Goal: Task Accomplishment & Management: Use online tool/utility

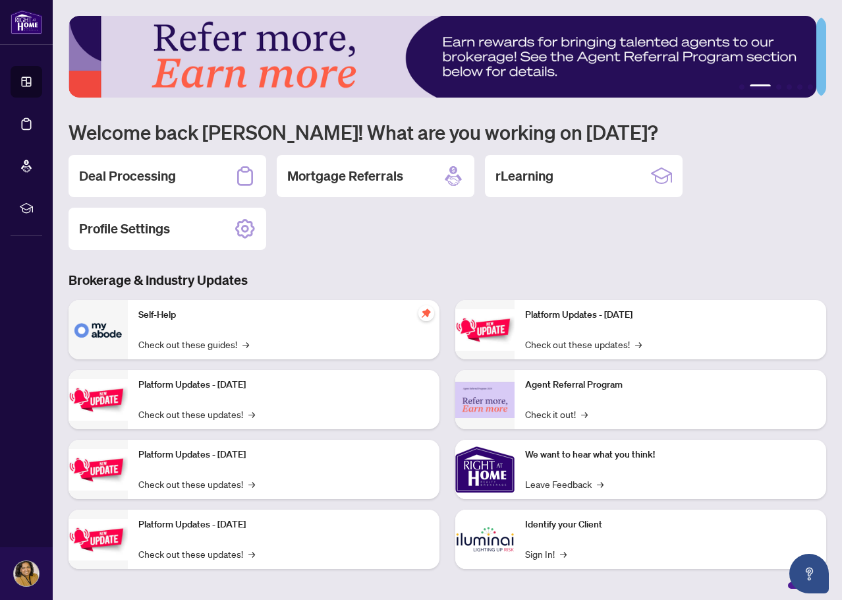
click at [134, 177] on h2 "Deal Processing" at bounding box center [127, 176] width 97 height 18
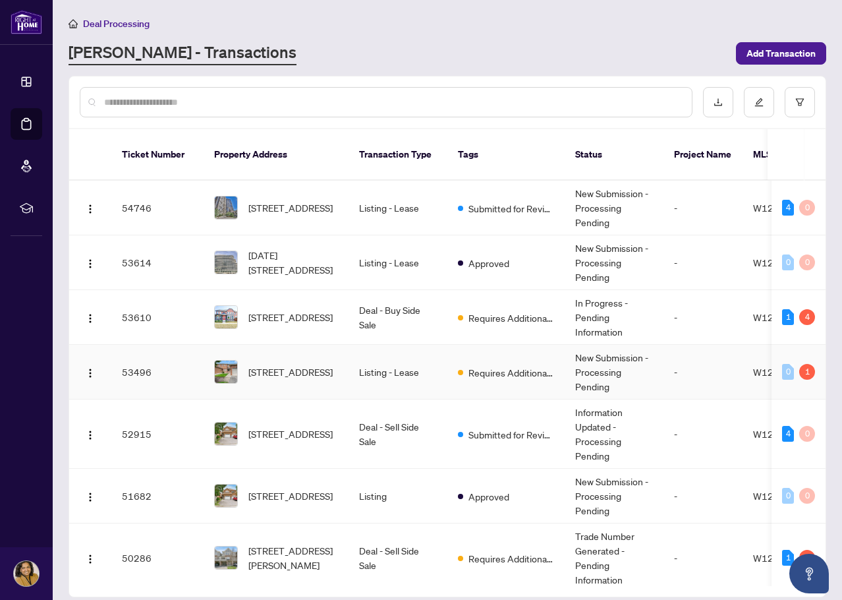
click at [301, 365] on span "[STREET_ADDRESS]" at bounding box center [290, 372] width 84 height 15
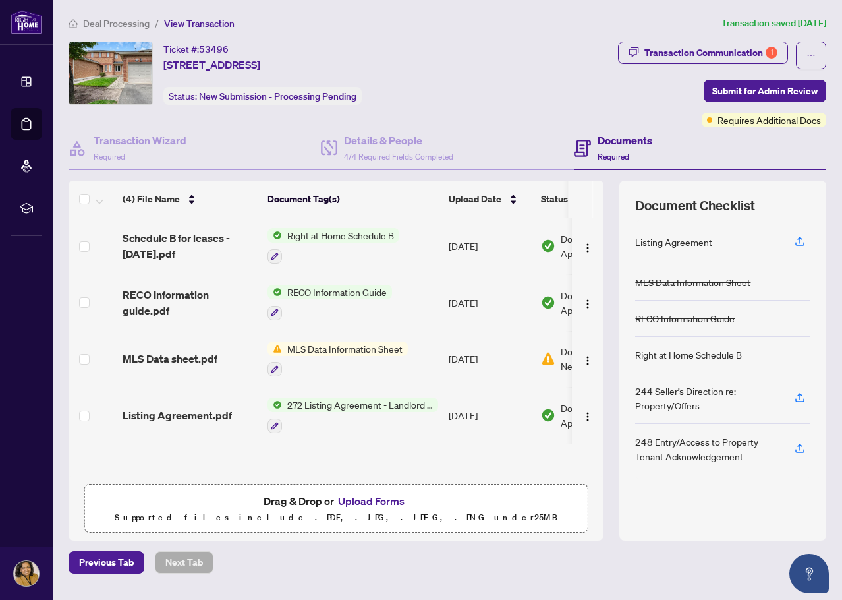
click at [318, 345] on span "MLS Data Information Sheet" at bounding box center [345, 348] width 126 height 15
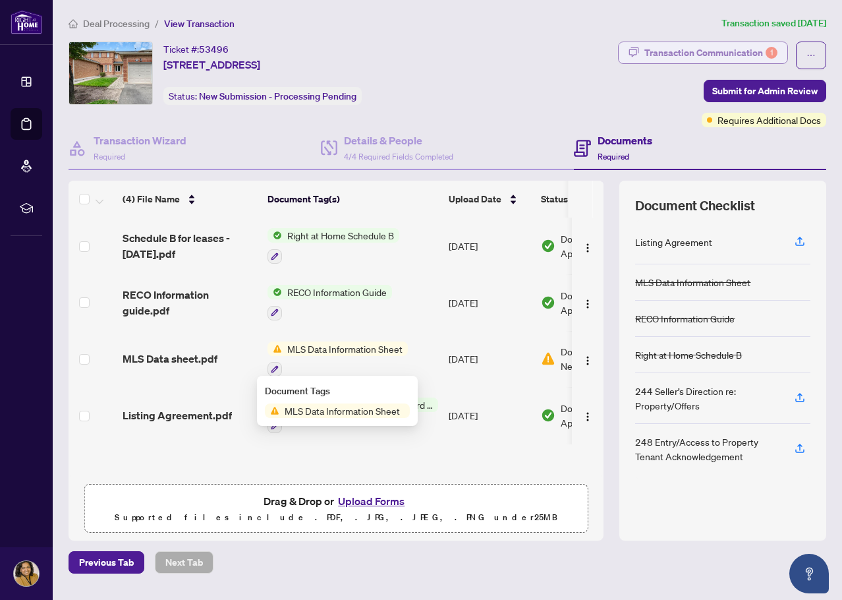
click at [742, 45] on div "Transaction Communication 1" at bounding box center [711, 52] width 133 height 21
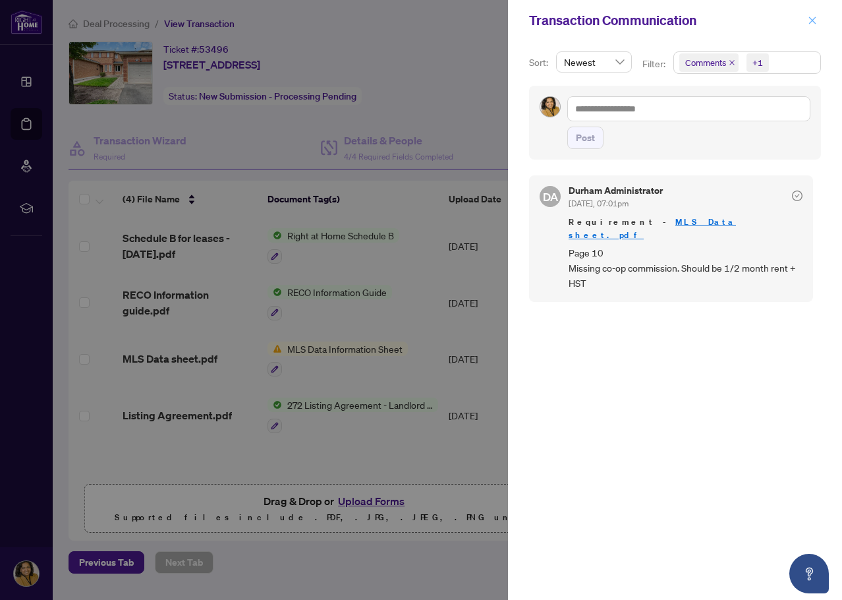
click at [813, 18] on icon "close" at bounding box center [812, 20] width 9 height 9
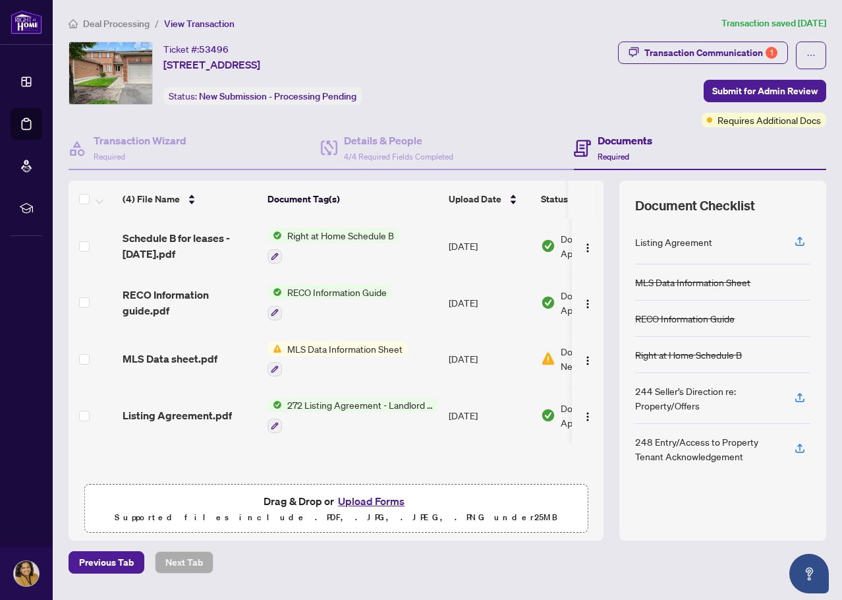
click at [306, 343] on span "MLS Data Information Sheet" at bounding box center [345, 348] width 126 height 15
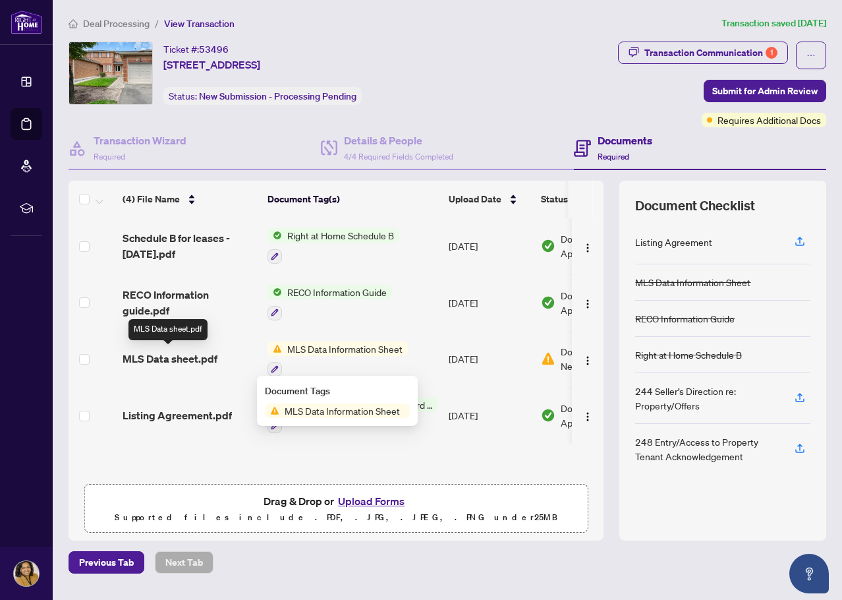
click at [174, 359] on span "MLS Data sheet.pdf" at bounding box center [170, 359] width 95 height 16
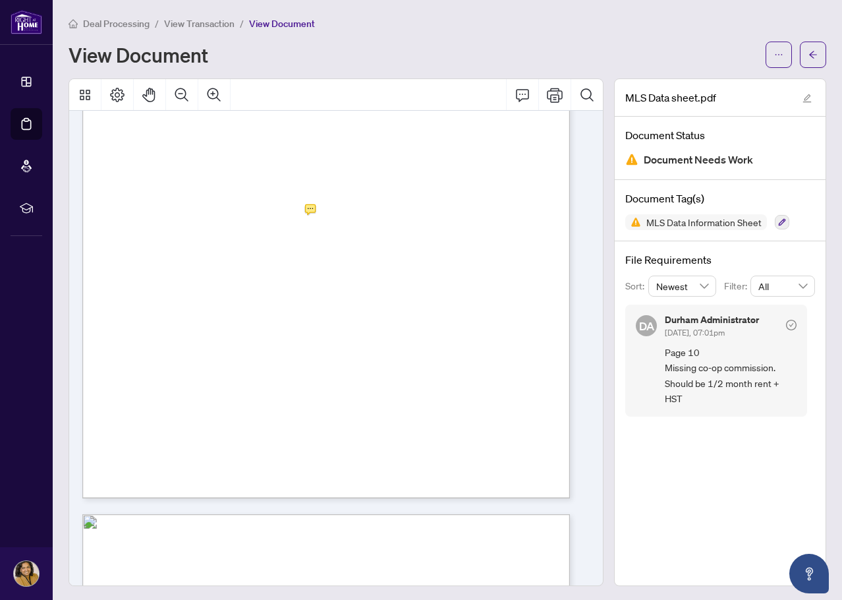
scroll to position [6038, 0]
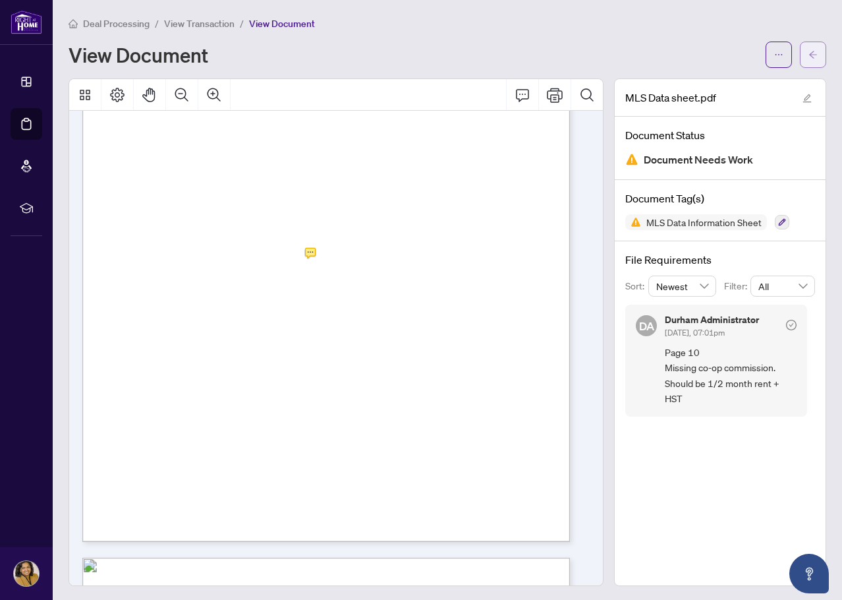
click at [808, 54] on button "button" at bounding box center [813, 55] width 26 height 26
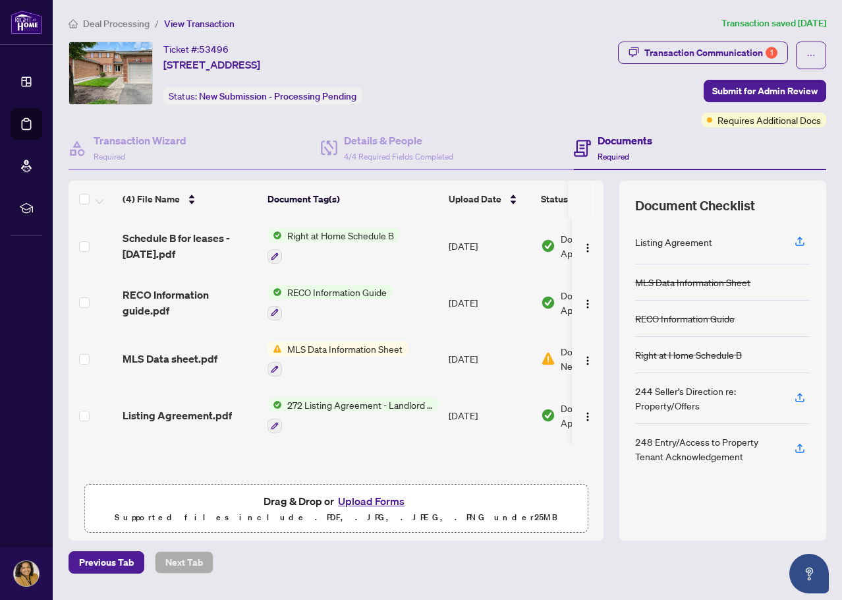
click at [115, 22] on span "Deal Processing" at bounding box center [116, 24] width 67 height 12
